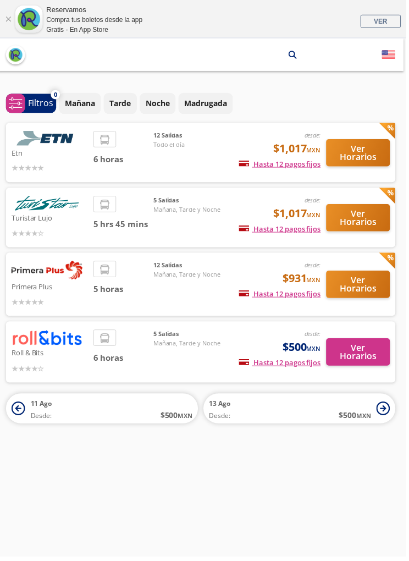
scroll to position [2, 2]
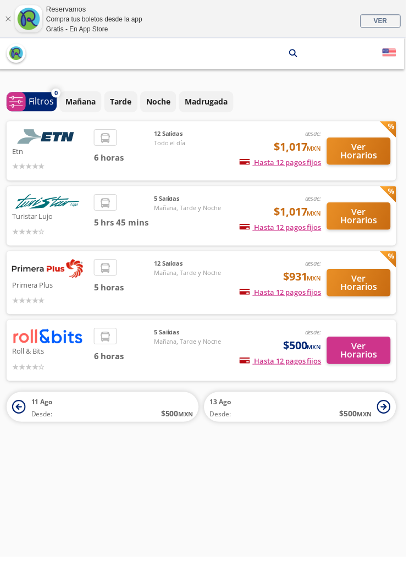
click at [64, 161] on div at bounding box center [50, 167] width 77 height 13
click at [379, 140] on button "Ver Horarios" at bounding box center [362, 153] width 64 height 28
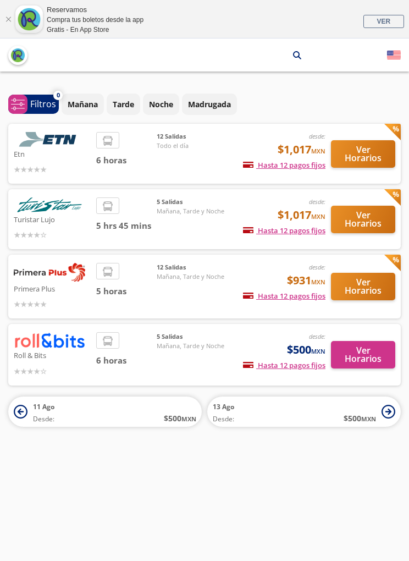
scroll to position [40, 2]
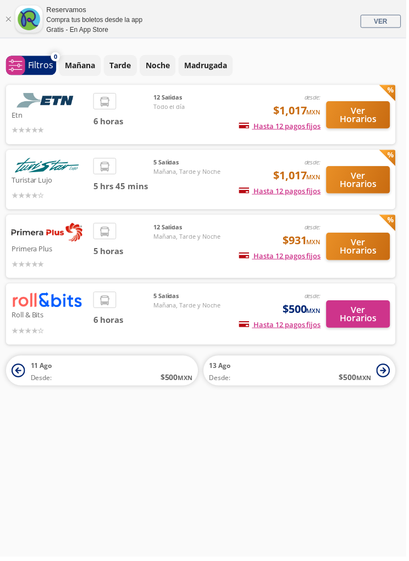
click at [157, 248] on div "12 [PERSON_NAME], Tarde y Noche" at bounding box center [193, 248] width 77 height 47
click at [143, 247] on span "5 horas" at bounding box center [124, 253] width 61 height 13
click at [229, 244] on div "12 [PERSON_NAME], Tarde y Noche" at bounding box center [193, 248] width 77 height 47
click at [337, 242] on button "Ver Horarios" at bounding box center [361, 248] width 64 height 28
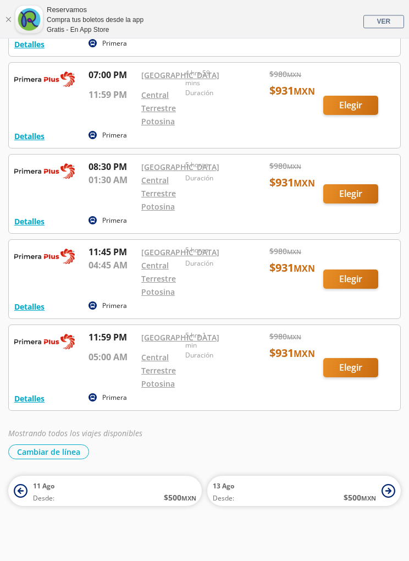
scroll to position [851, 0]
click at [356, 233] on div at bounding box center [205, 194] width 392 height 79
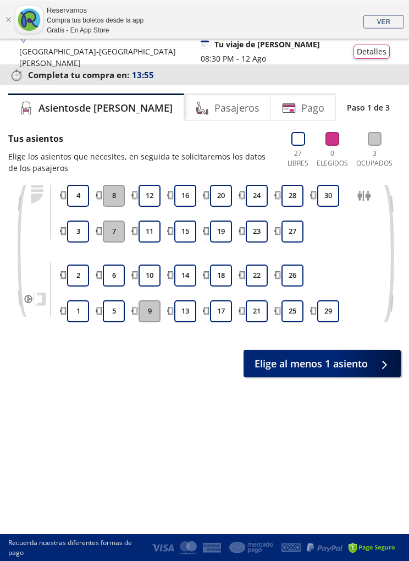
scroll to position [34, 0]
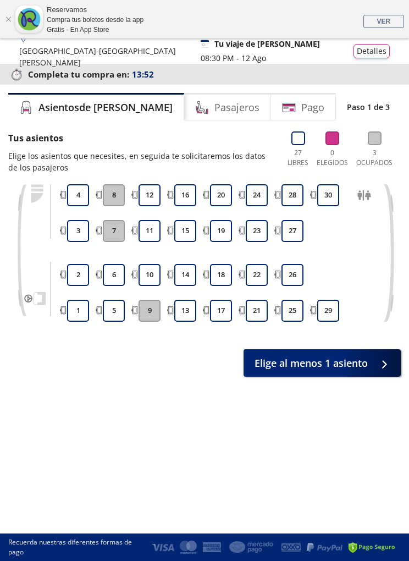
click at [183, 276] on button "14" at bounding box center [185, 275] width 22 height 22
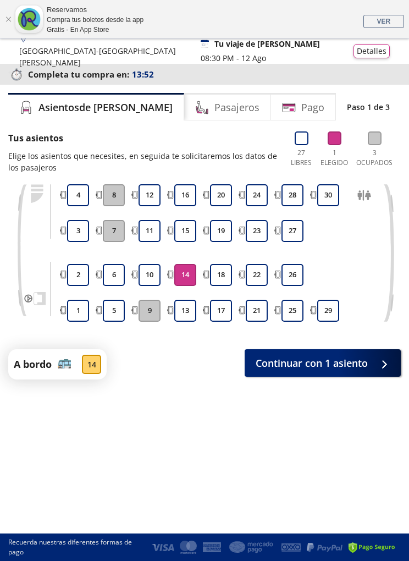
click at [182, 302] on button "13" at bounding box center [185, 311] width 22 height 22
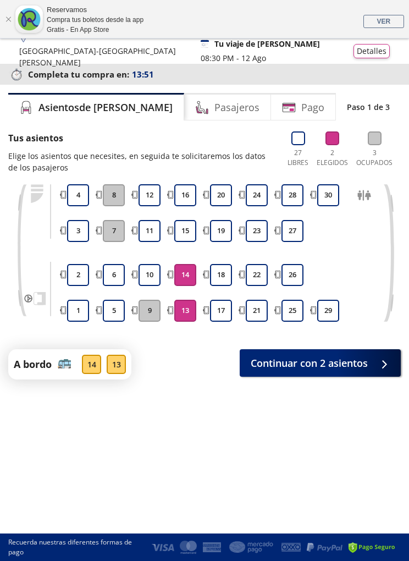
click at [217, 311] on button "17" at bounding box center [221, 311] width 22 height 22
click at [215, 103] on h4 "Pasajeros" at bounding box center [237, 107] width 45 height 15
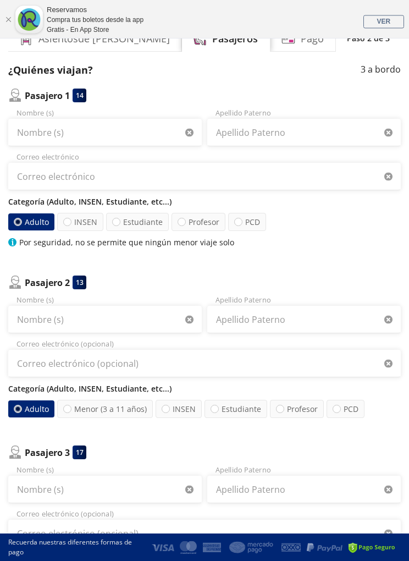
scroll to position [105, 0]
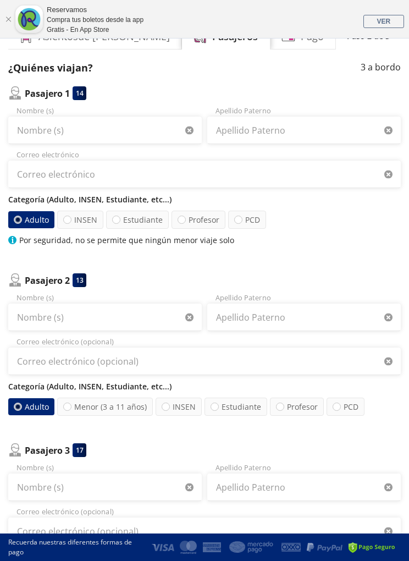
click at [67, 226] on label "INSEN" at bounding box center [80, 220] width 46 height 18
click at [67, 223] on input "INSEN" at bounding box center [67, 219] width 7 height 7
radio input "true"
radio input "false"
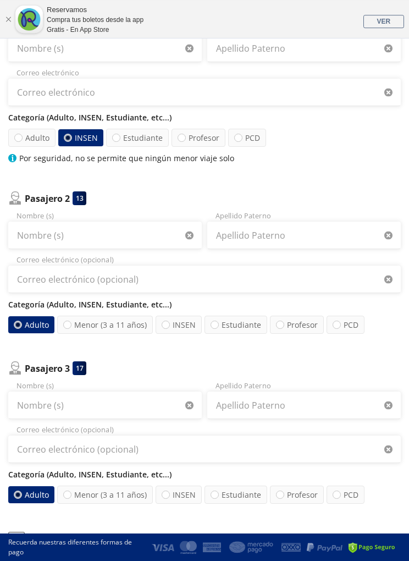
scroll to position [187, 0]
click at [96, 325] on label "Menor (3 a 11 años)" at bounding box center [105, 325] width 96 height 18
click at [71, 325] on input "Menor (3 a 11 años)" at bounding box center [67, 324] width 7 height 7
radio input "true"
radio input "false"
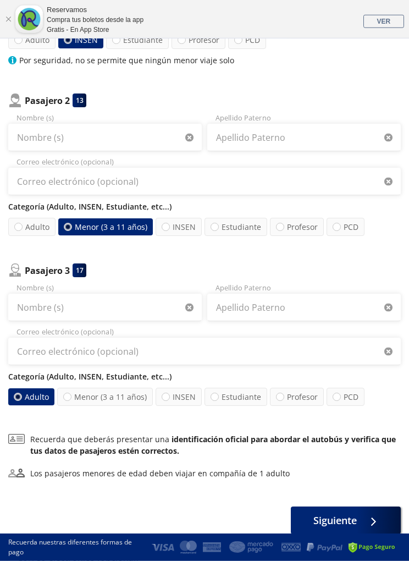
click at [299, 510] on button "Siguiente" at bounding box center [346, 521] width 110 height 28
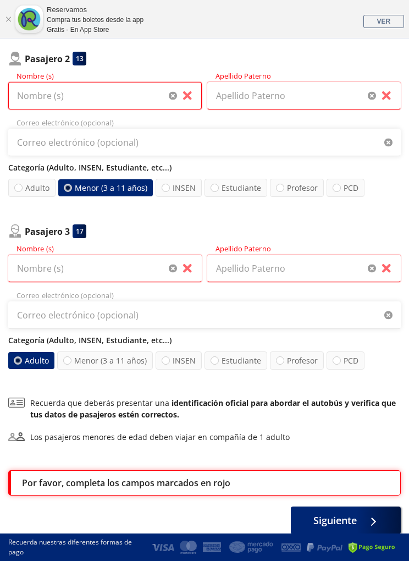
click at [138, 107] on input "Nombre (s)" at bounding box center [105, 96] width 194 height 28
type input "Hi"
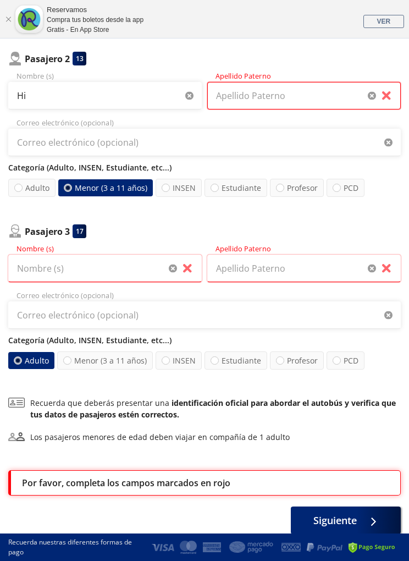
click at [298, 86] on input "Apellido Paterno" at bounding box center [304, 96] width 194 height 28
type input "[PERSON_NAME]"
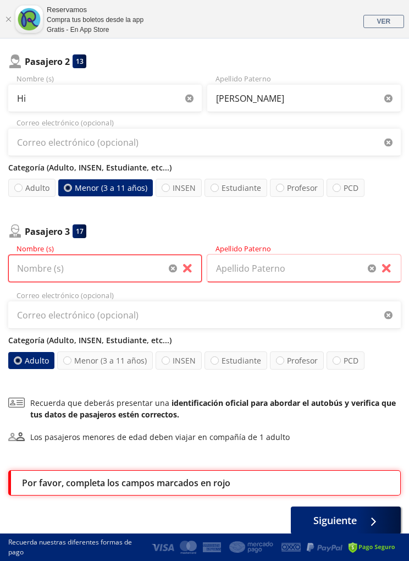
click at [123, 266] on input "Nombre (s)" at bounding box center [105, 269] width 194 height 28
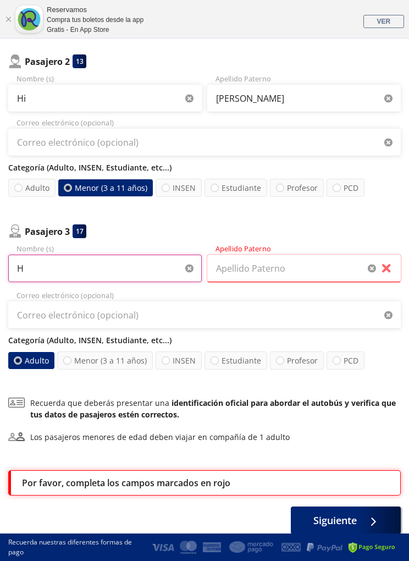
type input "H"
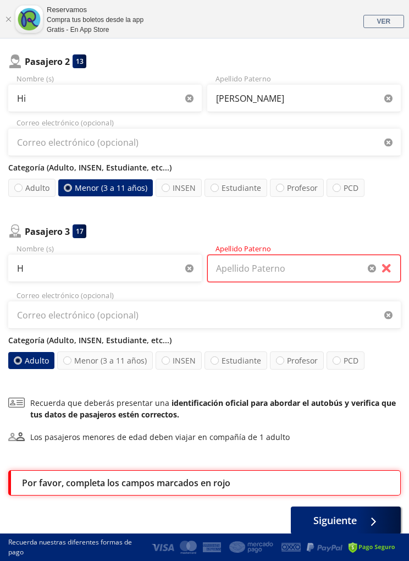
click at [295, 278] on input "Apellido Paterno" at bounding box center [304, 269] width 194 height 28
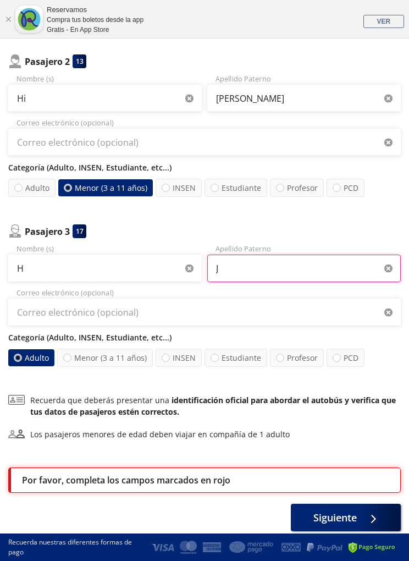
scroll to position [326, 0]
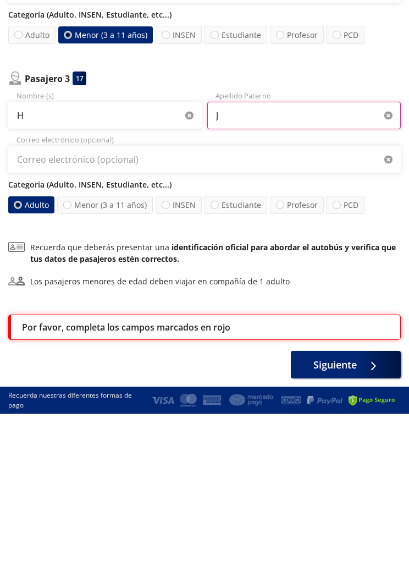
type input "J"
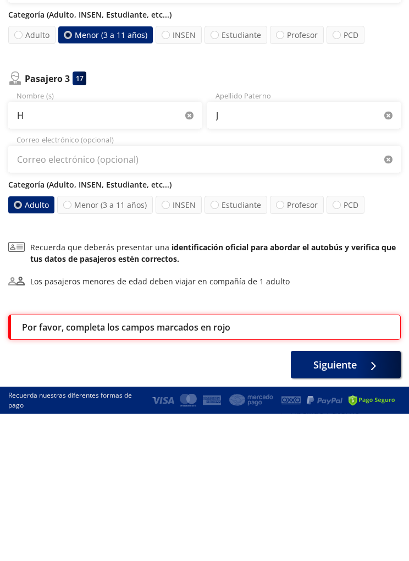
click at [362, 498] on button "Siguiente" at bounding box center [346, 512] width 110 height 28
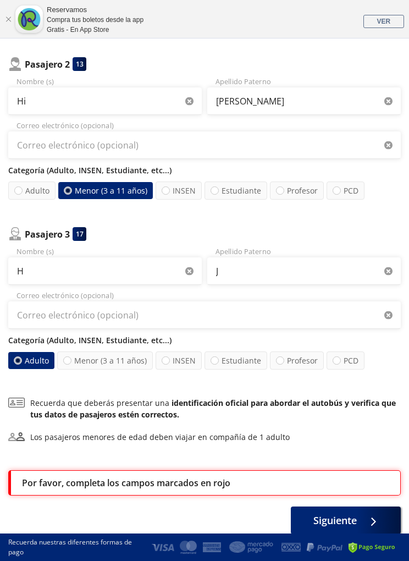
click at [374, 524] on span at bounding box center [371, 520] width 8 height 8
click at [373, 518] on div at bounding box center [371, 521] width 17 height 14
click at [132, 191] on label "Menor (3 a 11 años)" at bounding box center [105, 190] width 95 height 17
click at [72, 191] on input "Menor (3 a 11 años)" at bounding box center [67, 190] width 7 height 7
click at [184, 190] on label "INSEN" at bounding box center [179, 191] width 46 height 18
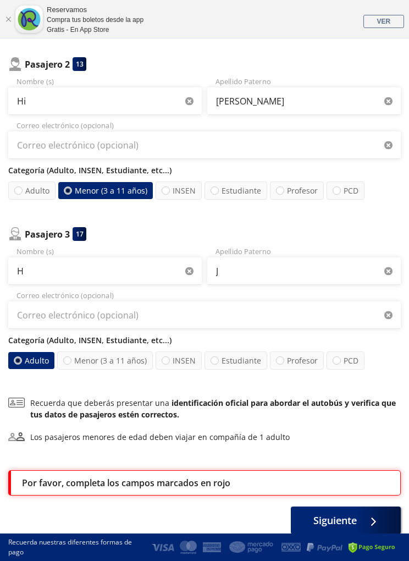
click at [169, 190] on input "INSEN" at bounding box center [165, 190] width 7 height 7
radio input "true"
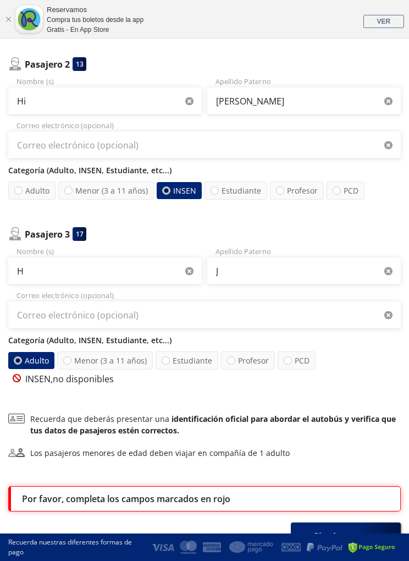
click at [125, 198] on label "Menor (3 a 11 años)" at bounding box center [106, 191] width 96 height 18
click at [72, 194] on input "Menor (3 a 11 años)" at bounding box center [68, 190] width 7 height 7
radio input "true"
radio input "false"
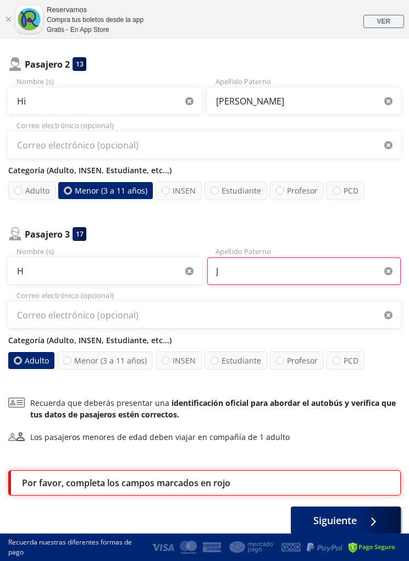
click at [330, 262] on input "J" at bounding box center [304, 272] width 194 height 28
type input "[PERSON_NAME]"
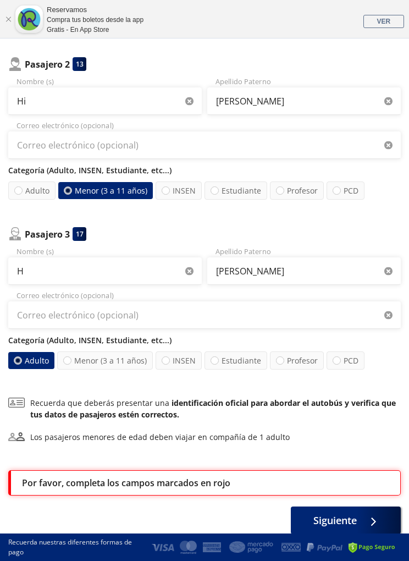
click at [356, 520] on span "Siguiente" at bounding box center [335, 520] width 43 height 15
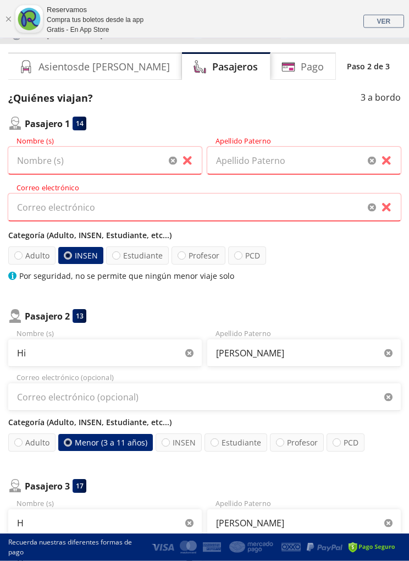
scroll to position [0, 0]
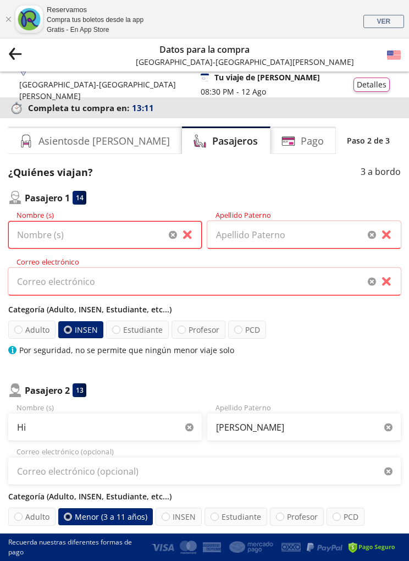
click at [142, 238] on input "Nombre (s)" at bounding box center [105, 235] width 194 height 28
type input "[PERSON_NAME]"
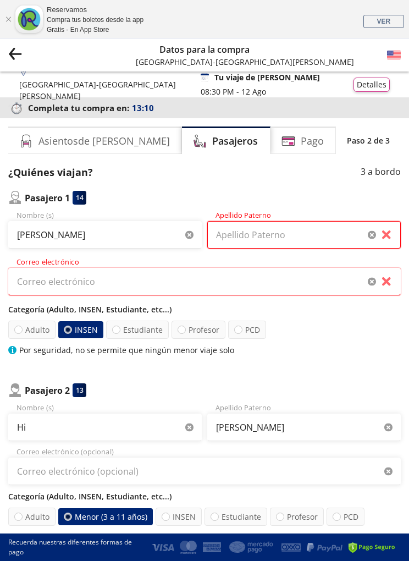
click at [320, 229] on input "Apellido Paterno" at bounding box center [304, 235] width 194 height 28
type input "[PERSON_NAME]"
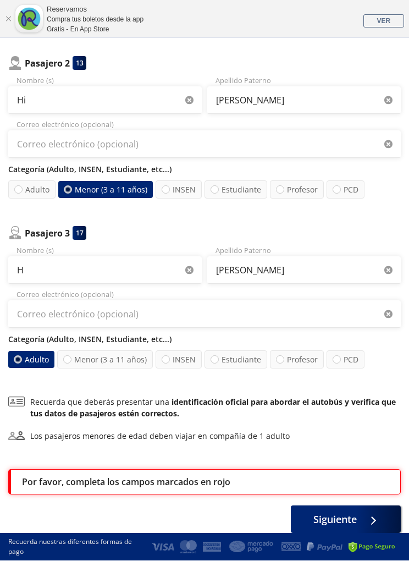
scroll to position [324, 0]
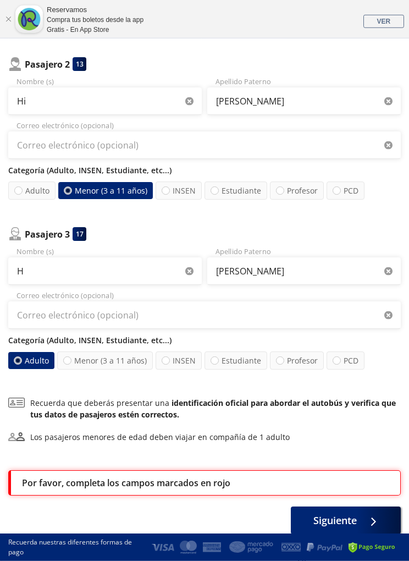
click at [375, 518] on icon at bounding box center [371, 522] width 8 height 8
click at [374, 516] on div at bounding box center [371, 521] width 17 height 14
click at [367, 520] on icon at bounding box center [371, 522] width 8 height 8
click at [361, 523] on button "Siguiente" at bounding box center [346, 521] width 110 height 28
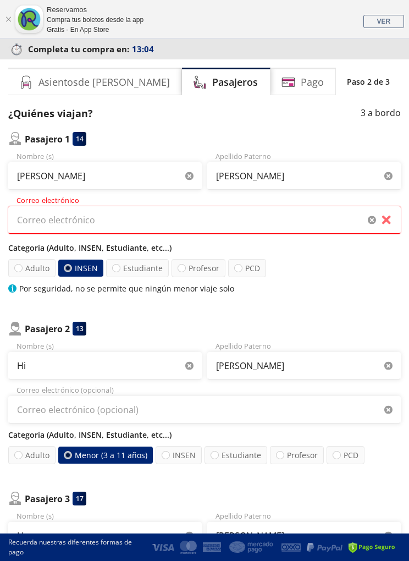
scroll to position [0, 0]
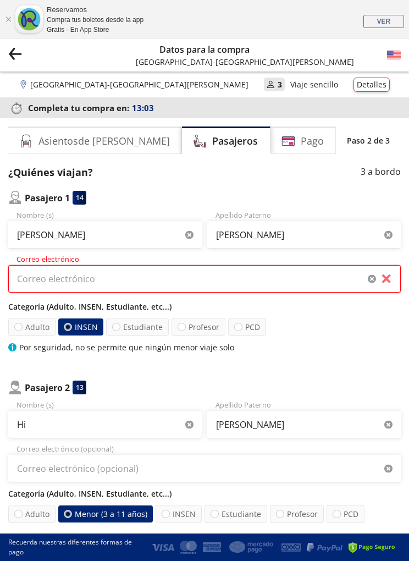
click at [265, 285] on input "Correo electrónico" at bounding box center [204, 279] width 393 height 28
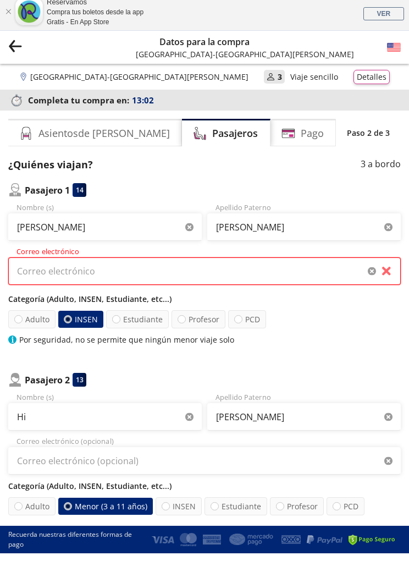
type input "A"
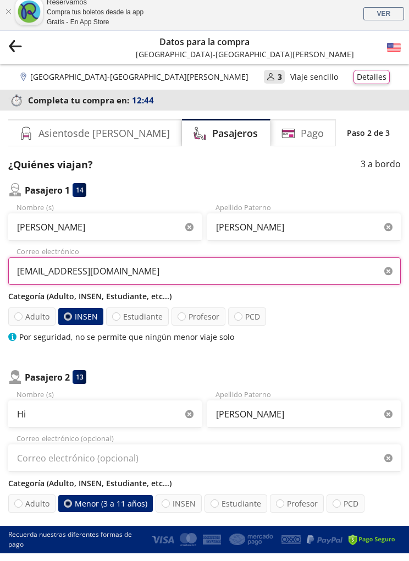
type input "[EMAIL_ADDRESS][DOMAIN_NAME]"
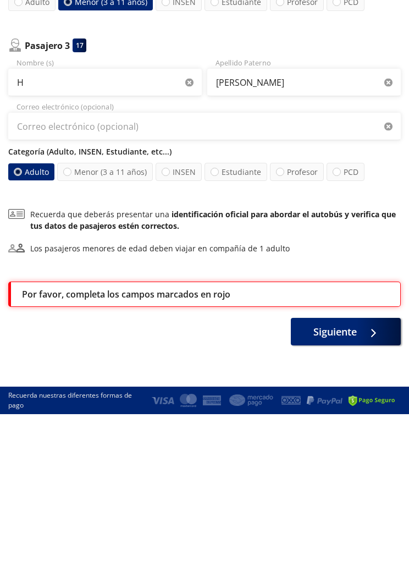
scroll to position [363, 0]
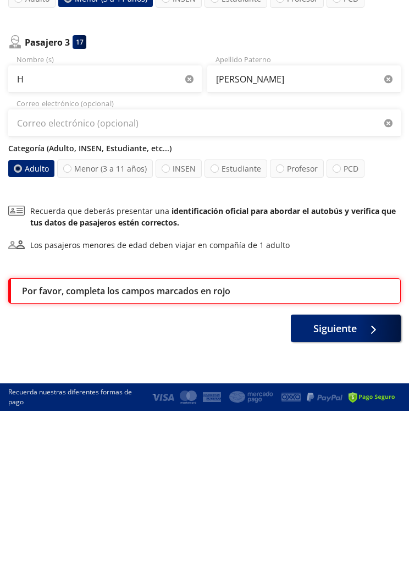
click at [364, 472] on div at bounding box center [371, 479] width 17 height 14
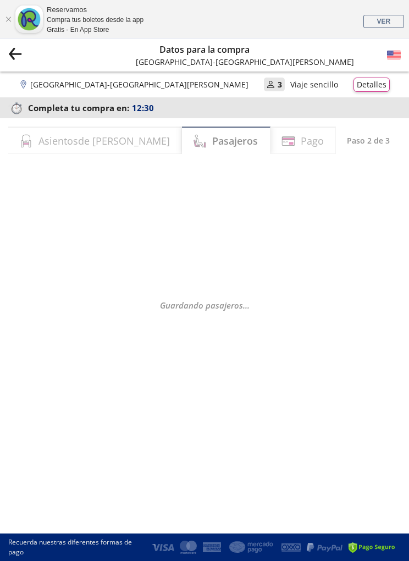
select select "MX"
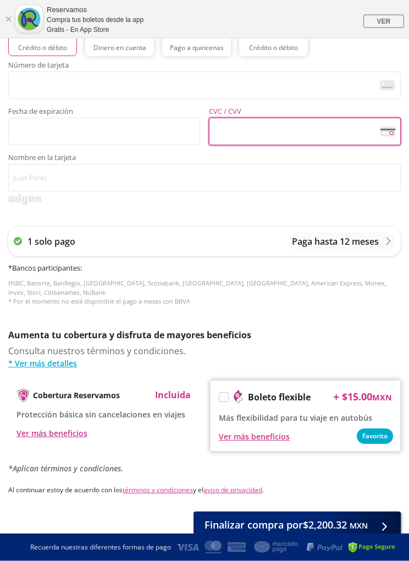
scroll to position [426, 0]
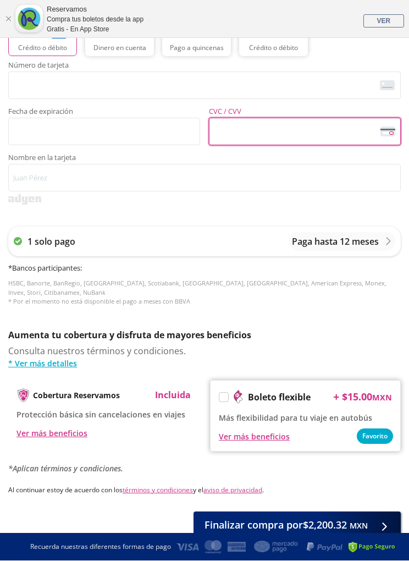
click at [370, 512] on button "Finalizar compra por $2,200.32 MXN" at bounding box center [297, 526] width 207 height 28
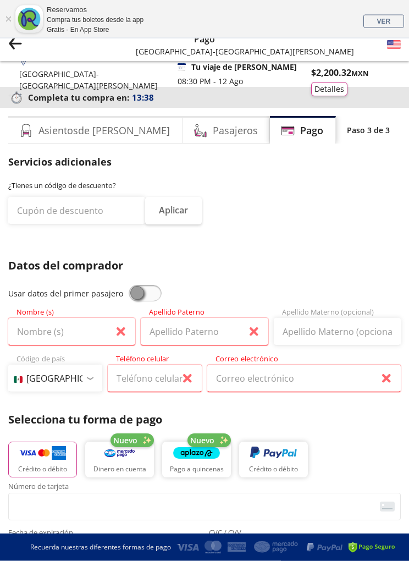
scroll to position [0, 0]
